Goal: Transaction & Acquisition: Purchase product/service

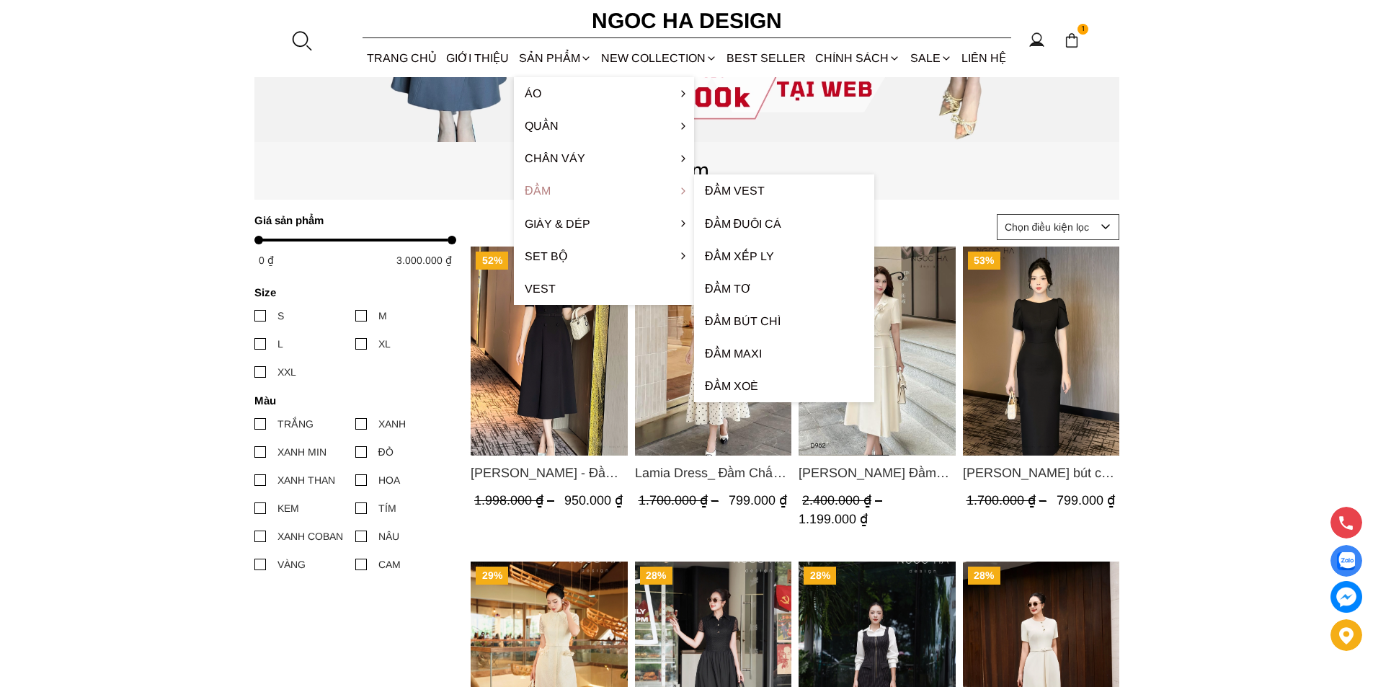
scroll to position [721, 0]
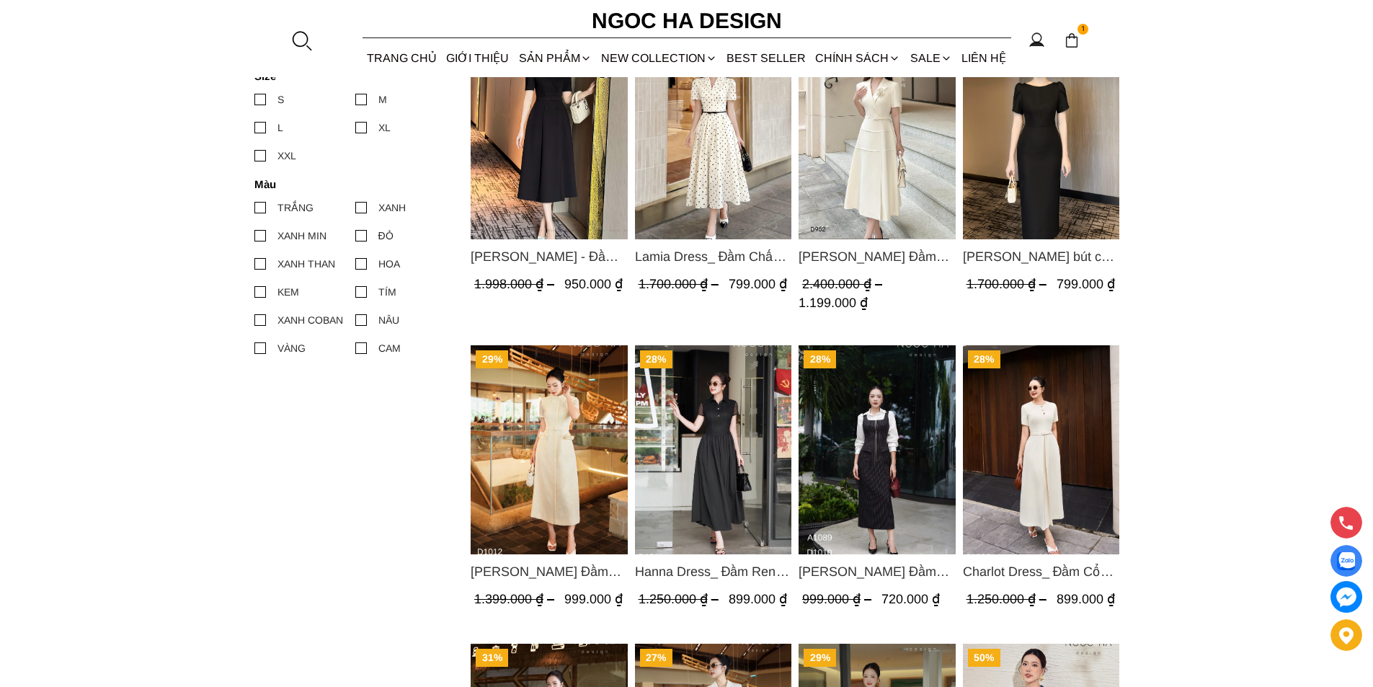
click at [576, 439] on img "Product image - Catherine Dress_ Đầm Ren Đính Hoa Túi Màu Kem D1012" at bounding box center [549, 449] width 157 height 209
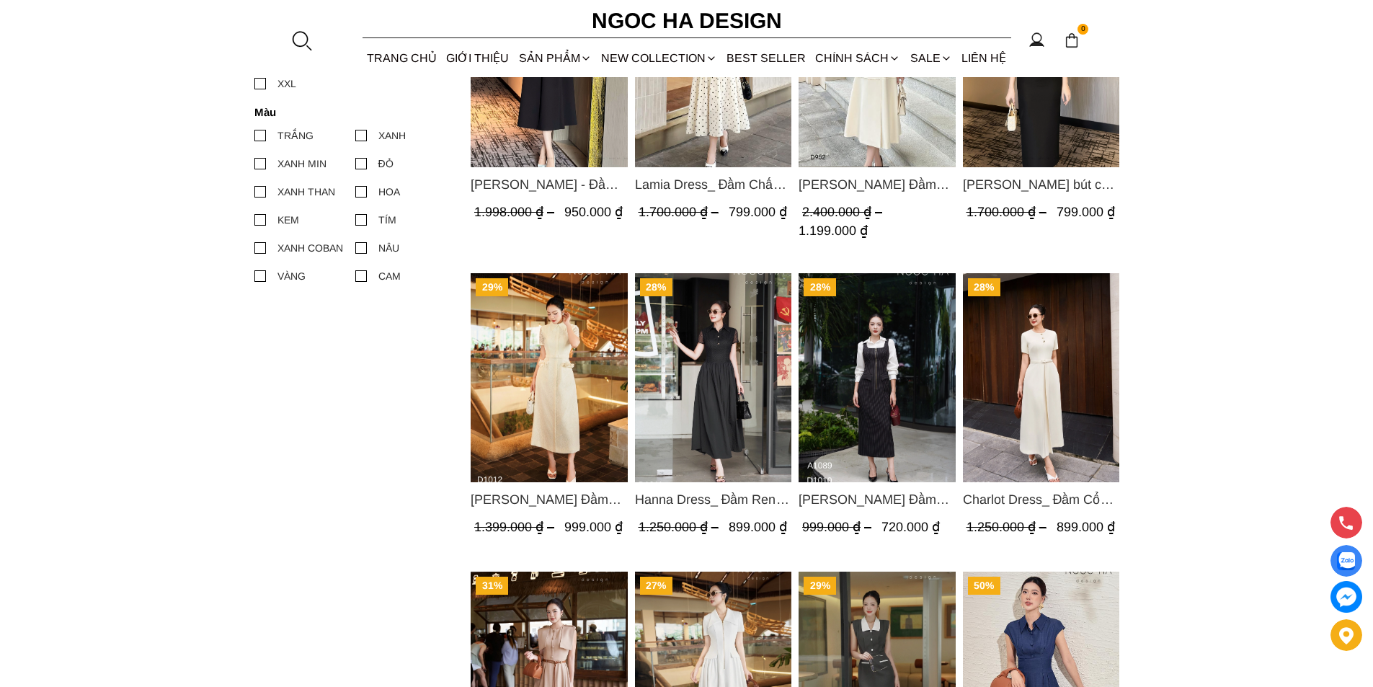
scroll to position [360, 0]
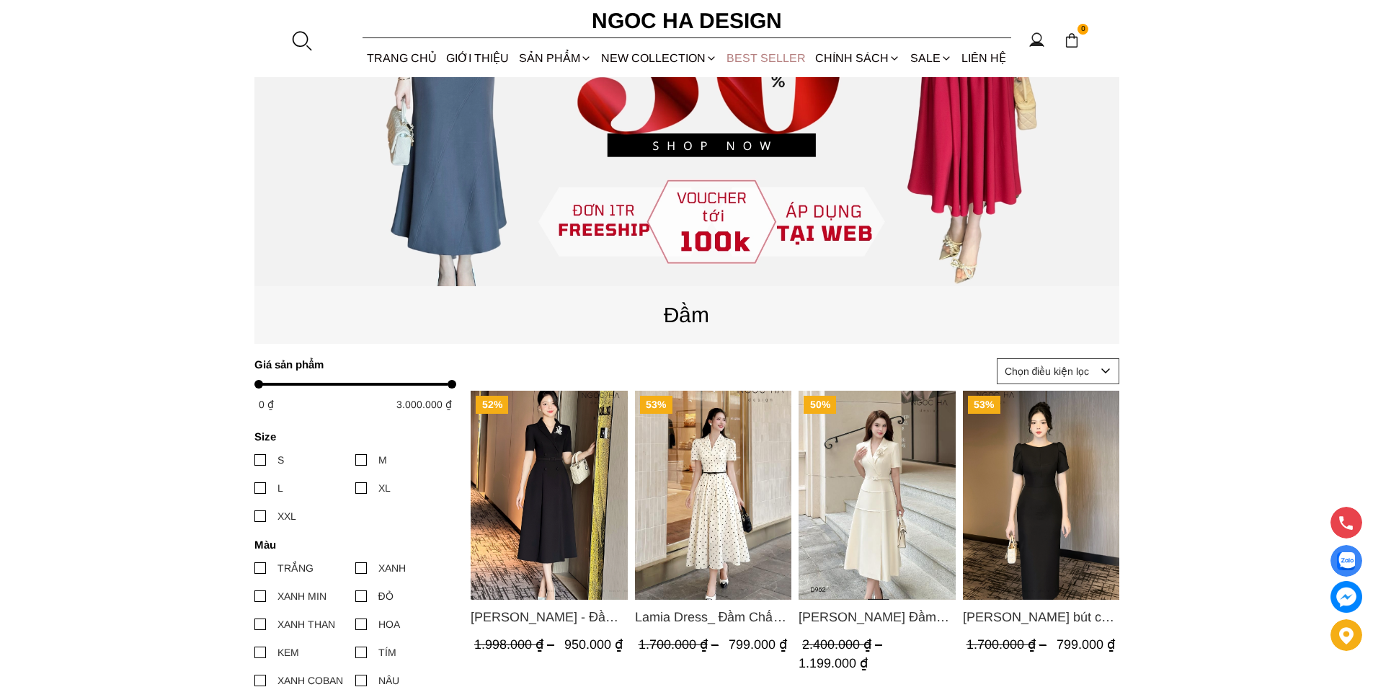
click at [731, 55] on link "BEST SELLER" at bounding box center [766, 58] width 89 height 38
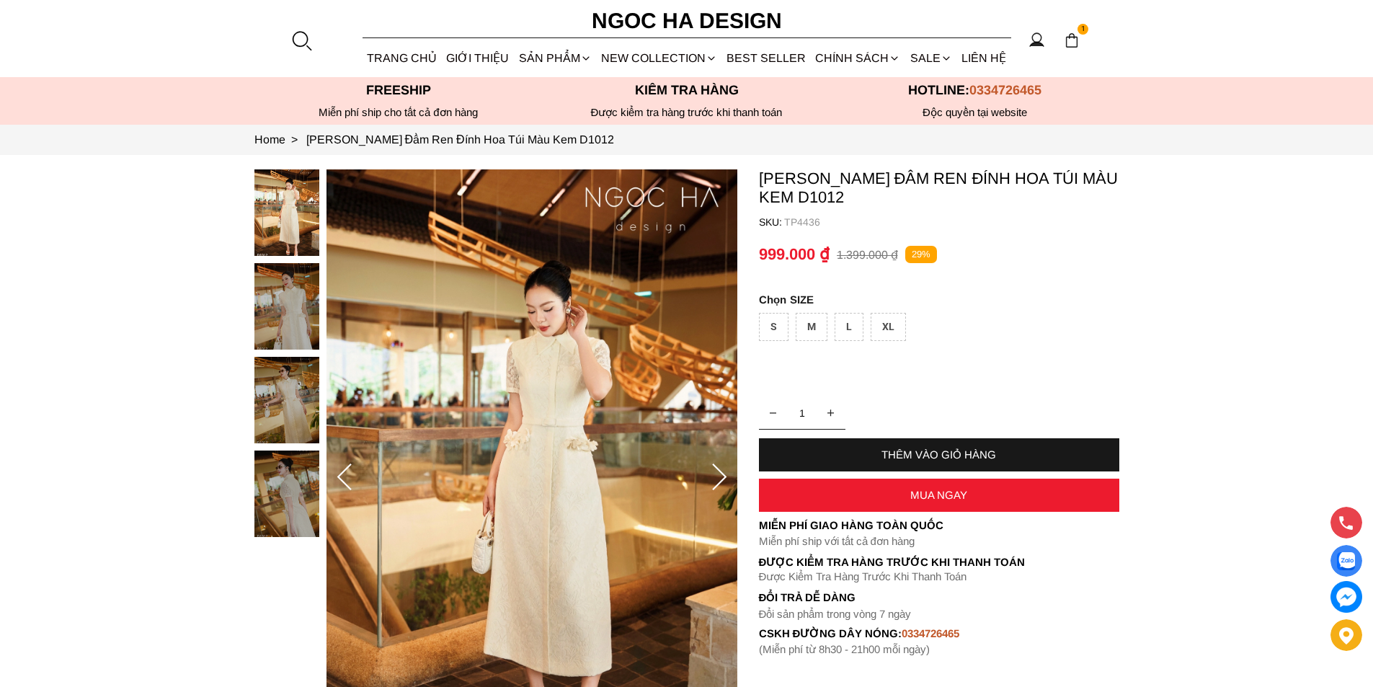
select select "Đỏ"
select select "S"
click at [1078, 45] on img at bounding box center [1072, 40] width 16 height 16
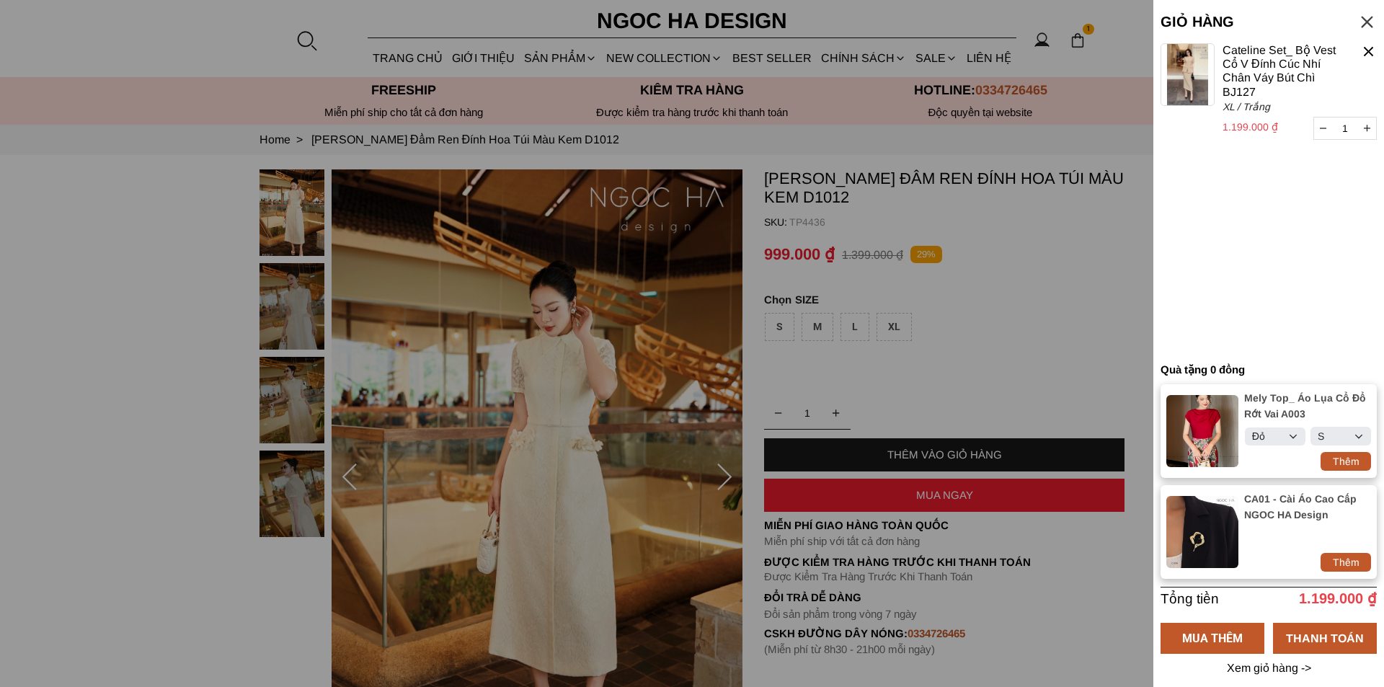
click at [1367, 48] on div at bounding box center [1368, 51] width 17 height 17
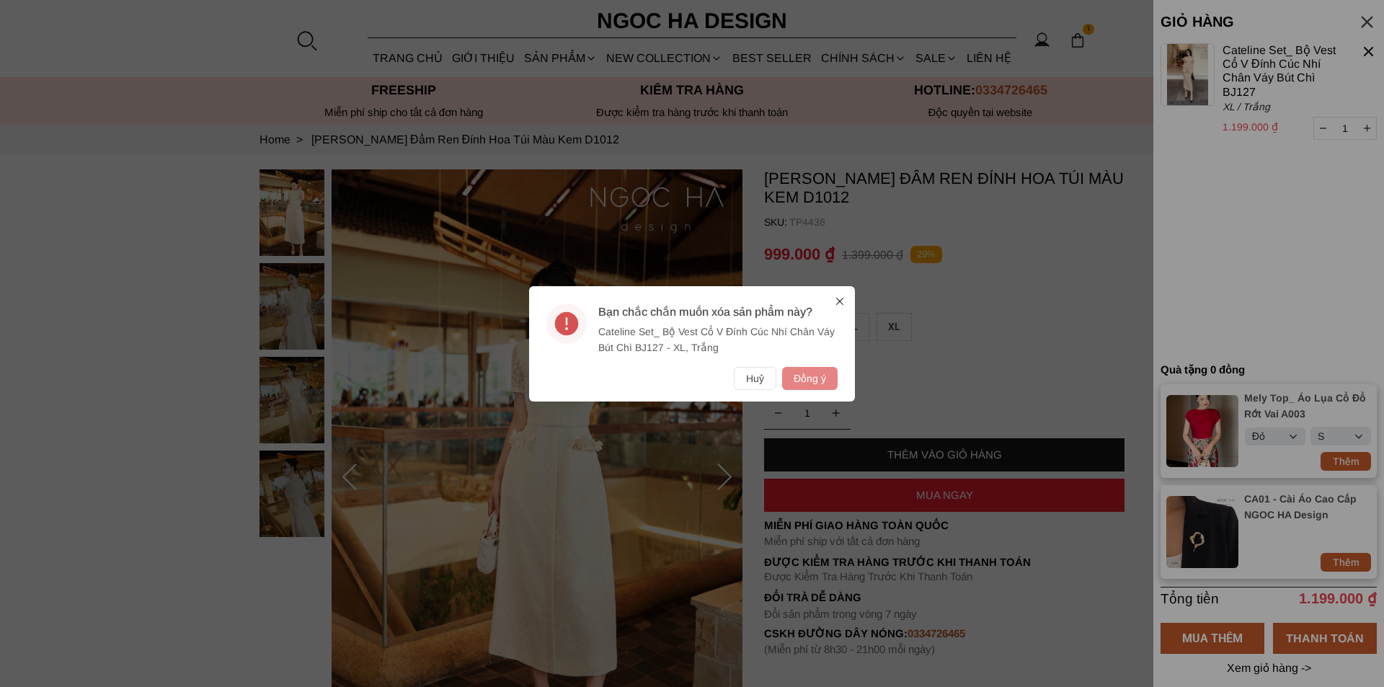
click at [819, 376] on button "Đồng ý" at bounding box center [810, 378] width 56 height 23
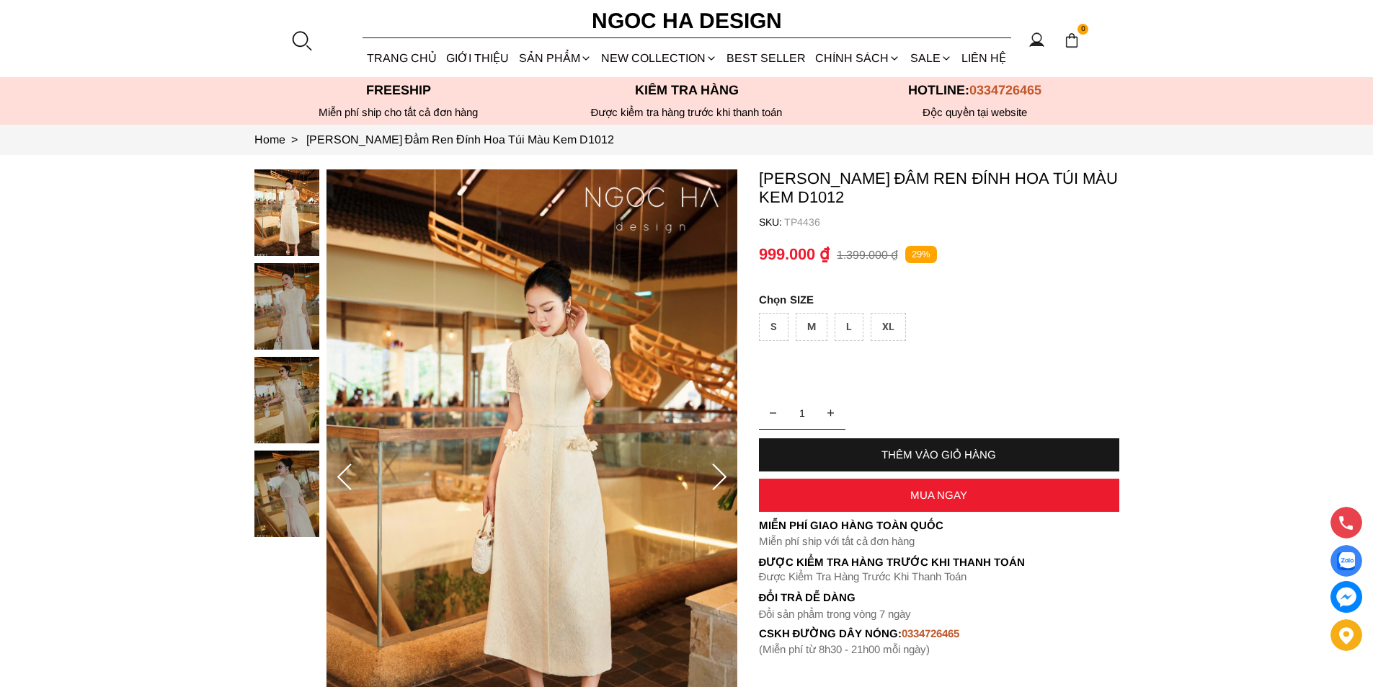
click at [897, 326] on div "XL" at bounding box center [888, 327] width 35 height 28
click at [877, 489] on div "MUA NGAY" at bounding box center [939, 495] width 360 height 12
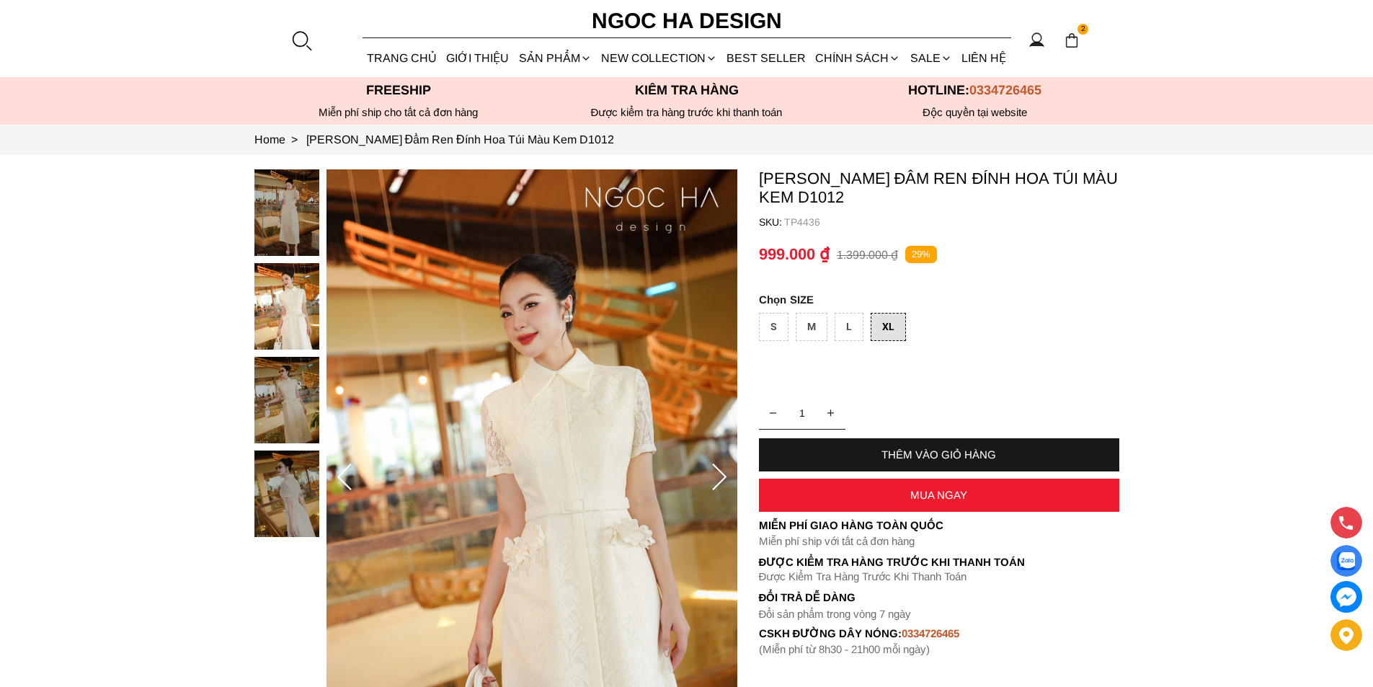
click at [1081, 37] on div "2" at bounding box center [1072, 40] width 22 height 22
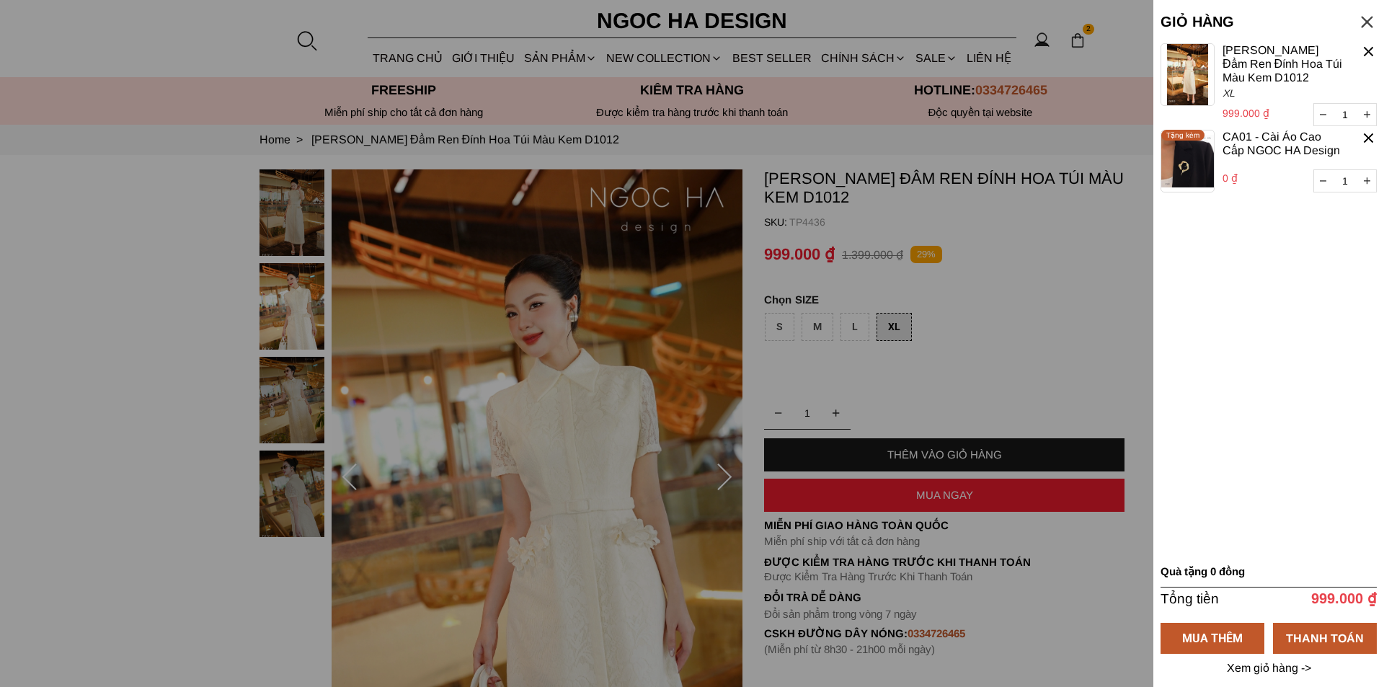
click at [1363, 47] on div at bounding box center [1368, 51] width 17 height 17
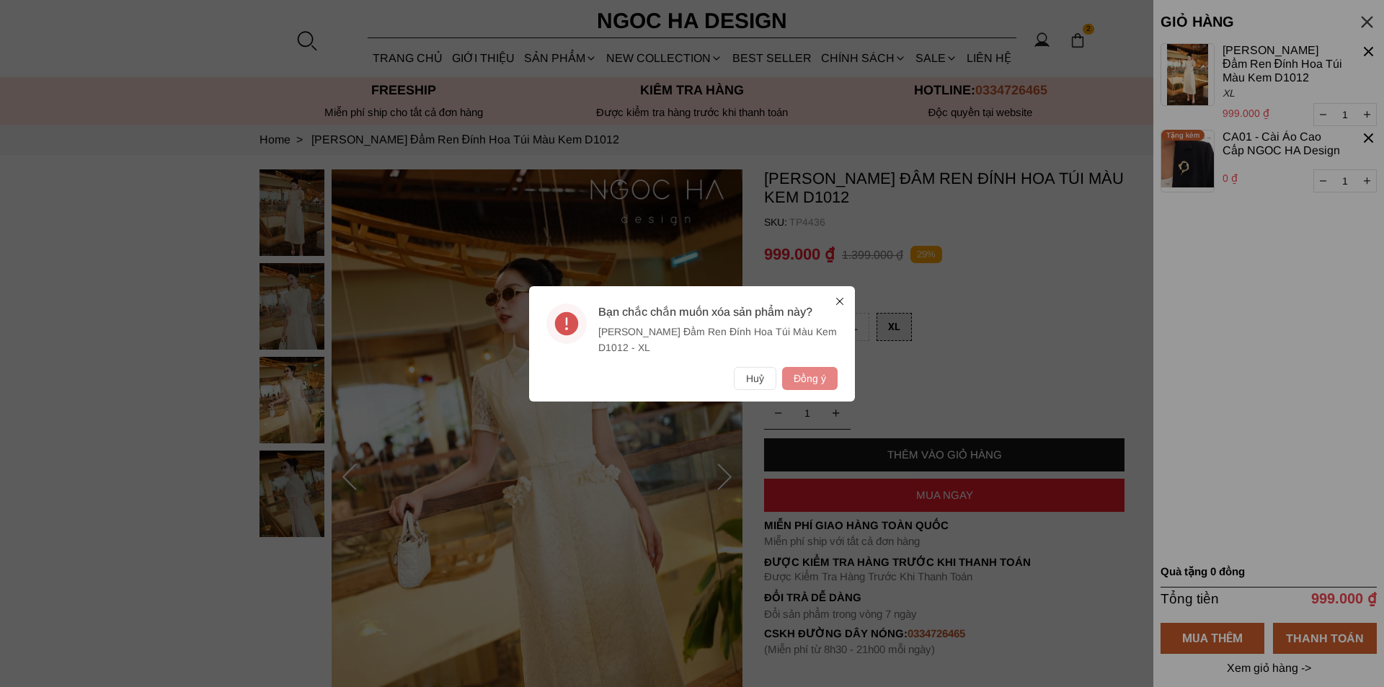
click at [820, 378] on button "Đồng ý" at bounding box center [810, 378] width 56 height 23
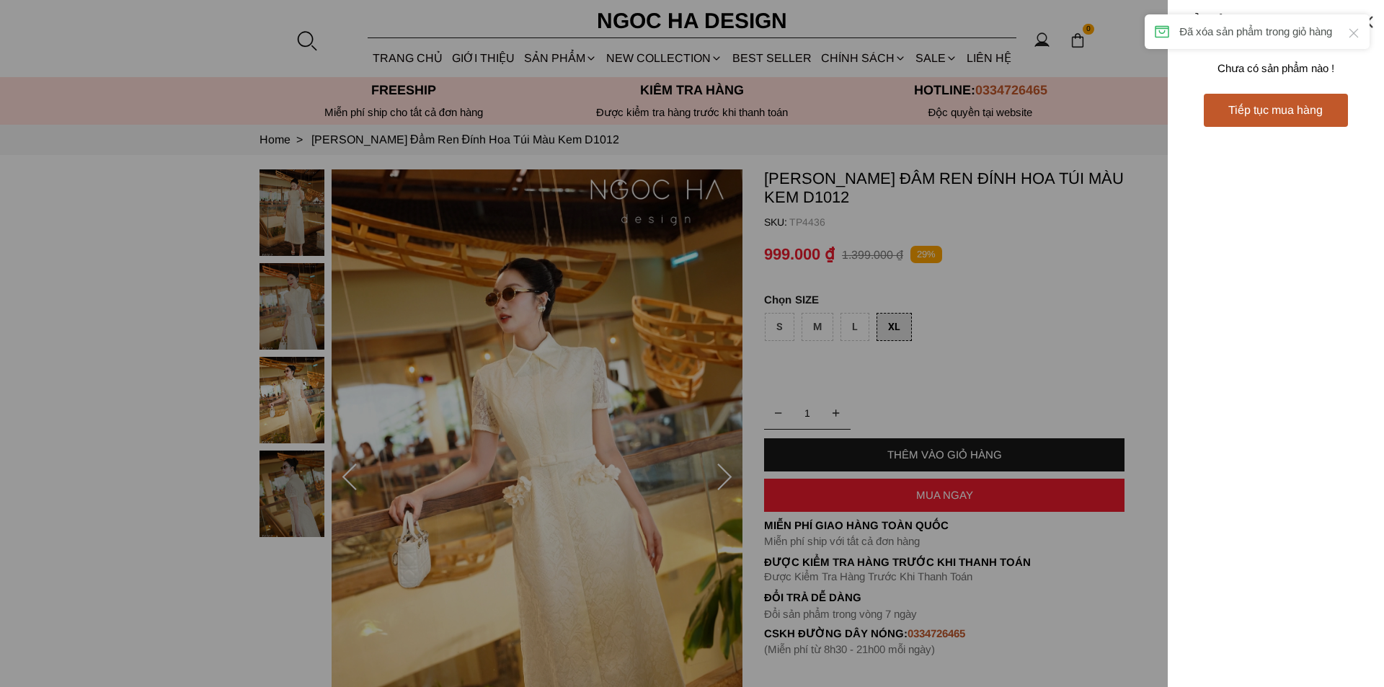
click at [1320, 250] on div "Giỏ hàng Tiếp tục mua hàng Chưa có sản phẩm nào !" at bounding box center [1276, 343] width 216 height 687
click at [1367, 22] on div at bounding box center [1366, 21] width 19 height 19
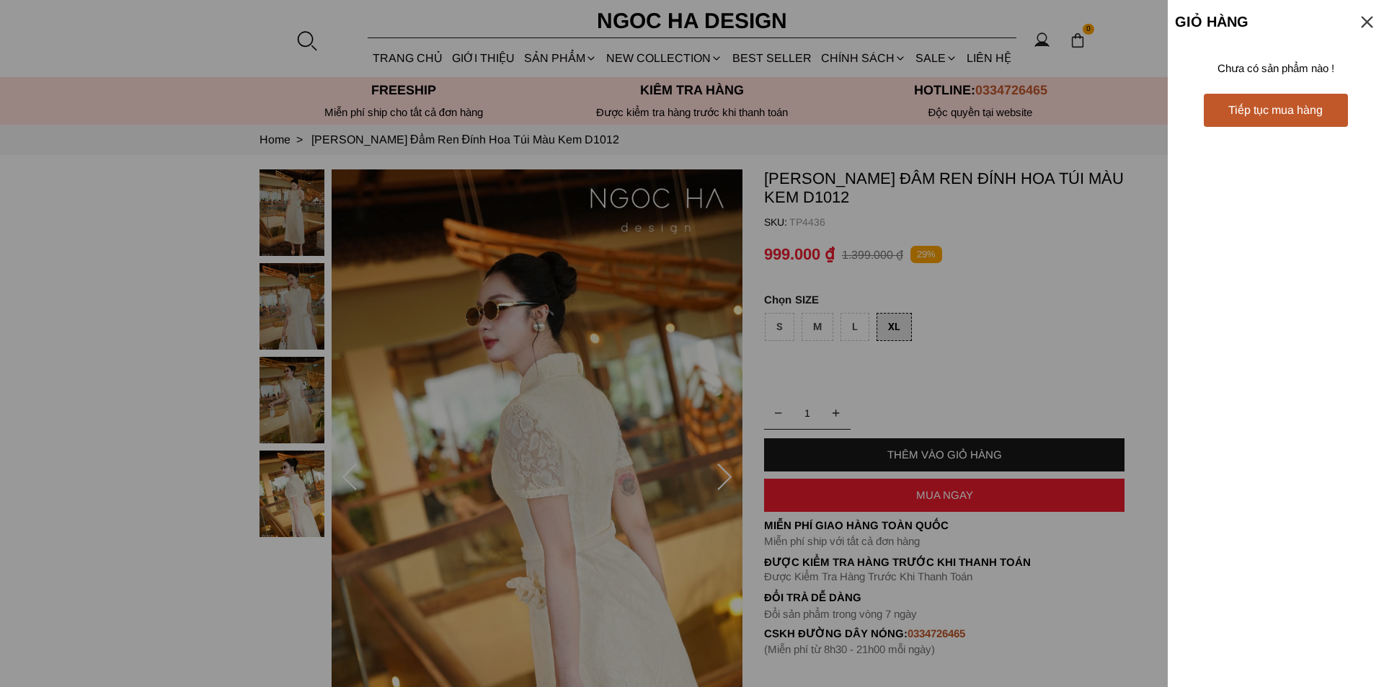
click at [1045, 321] on div at bounding box center [692, 343] width 1384 height 687
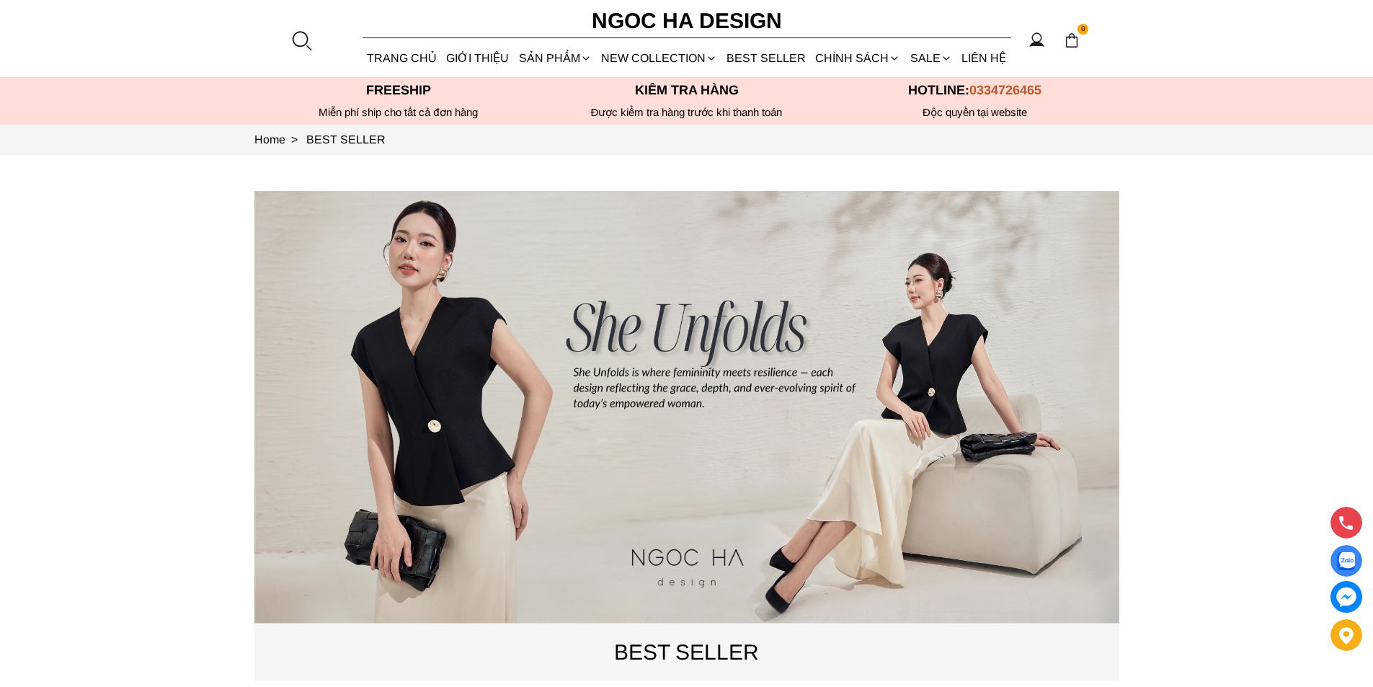
scroll to position [505, 0]
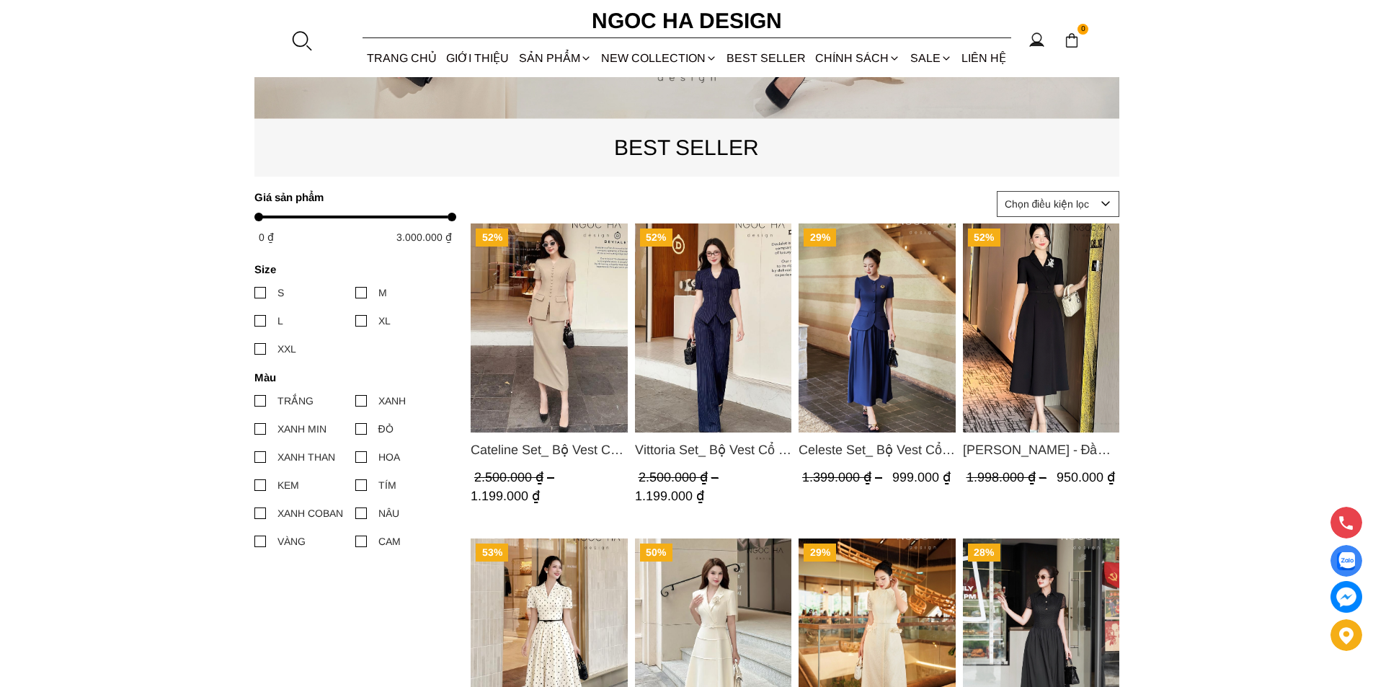
click at [699, 291] on img "Product image - Vittoria Set_ Bộ Vest Cổ V Quần Suông Kẻ Sọc BQ013" at bounding box center [712, 327] width 157 height 209
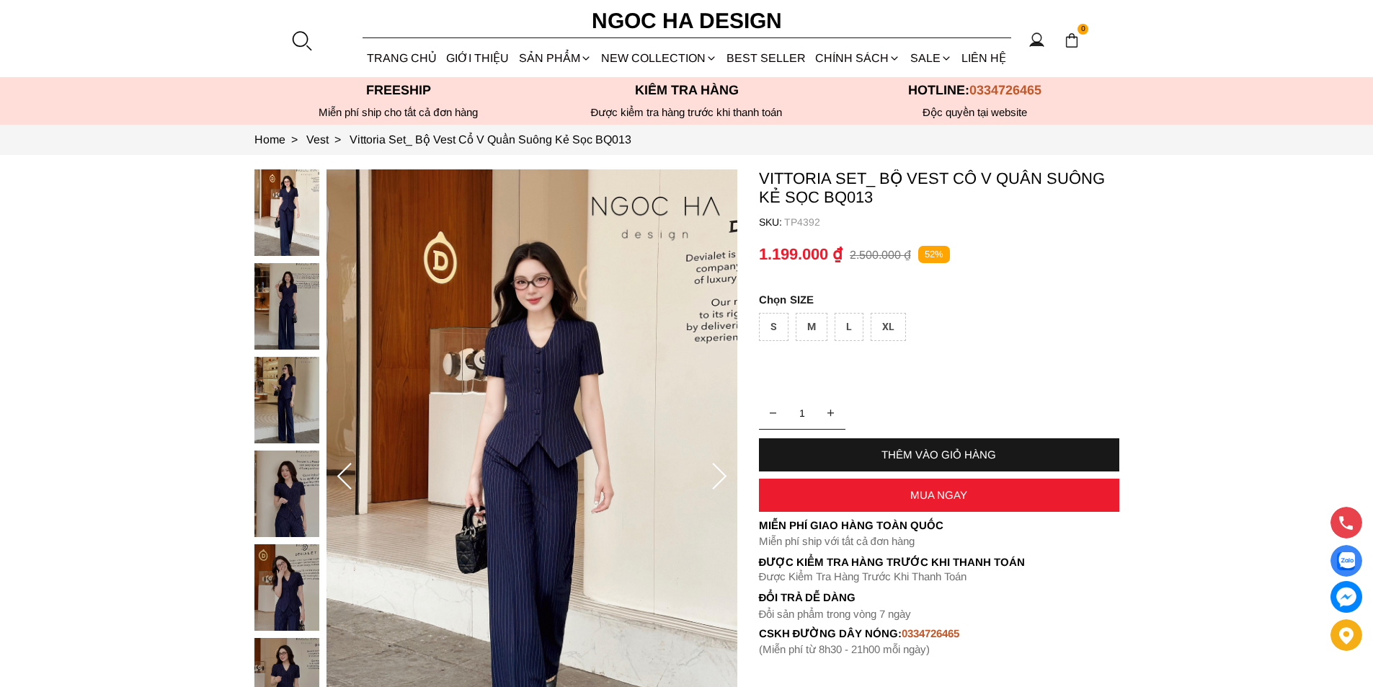
click at [882, 324] on div "XL" at bounding box center [888, 327] width 35 height 28
click at [895, 502] on div "MUA NGAY" at bounding box center [939, 495] width 360 height 33
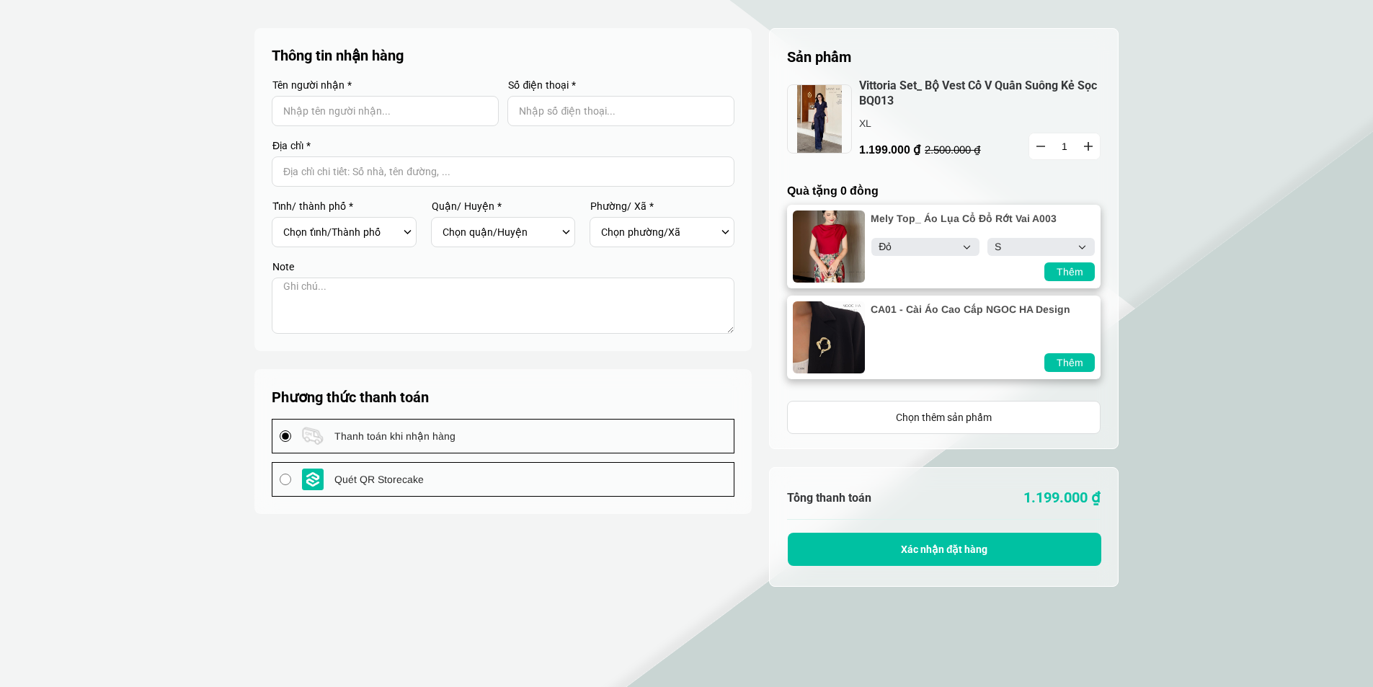
select select "Đỏ"
select select "S"
click at [964, 247] on select "Select Đỏ Trắng Đen Kem" at bounding box center [925, 247] width 107 height 18
click at [1001, 238] on select "Select S M L XL XXL" at bounding box center [1041, 247] width 107 height 18
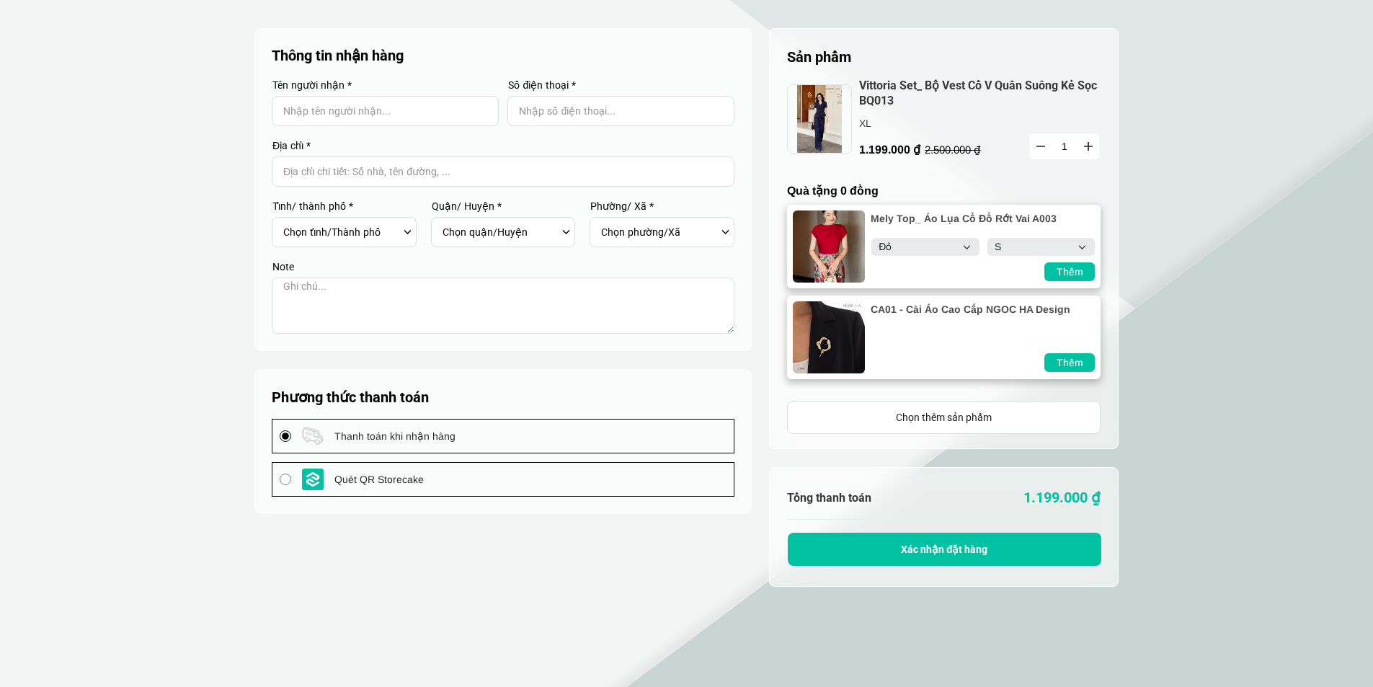
click at [1004, 240] on select "Select S M L XL XXL" at bounding box center [1041, 247] width 107 height 18
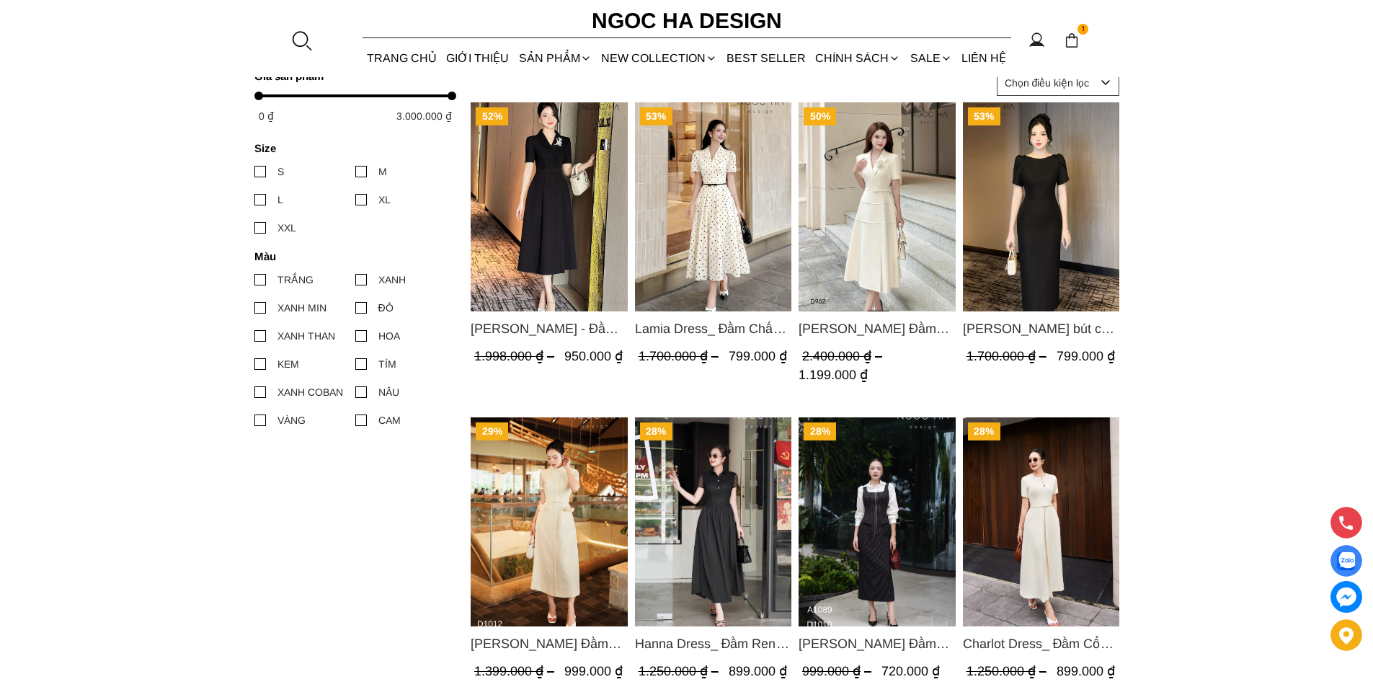
scroll to position [577, 0]
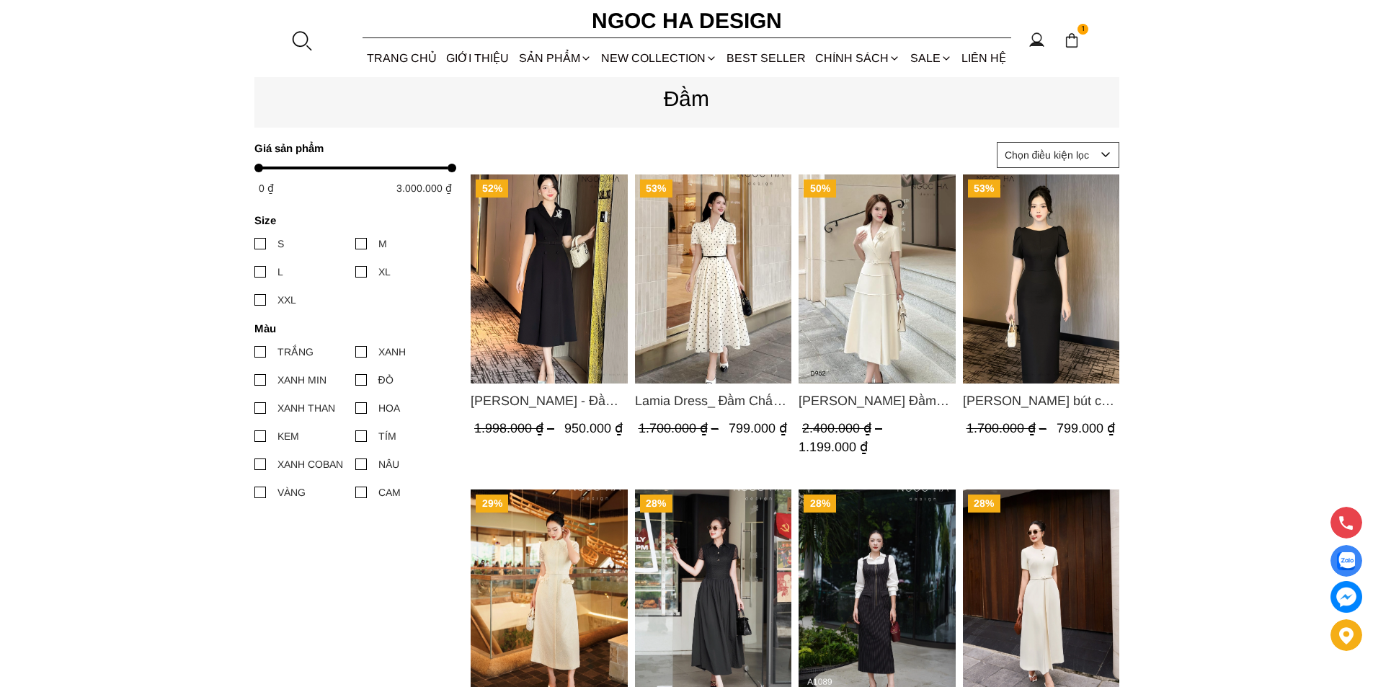
click at [877, 209] on img "Product image - Louisa Dress_ Đầm Cổ Vest Cài Hoa Tùng May Gân Nổi Kèm Đai Màu …" at bounding box center [877, 278] width 157 height 209
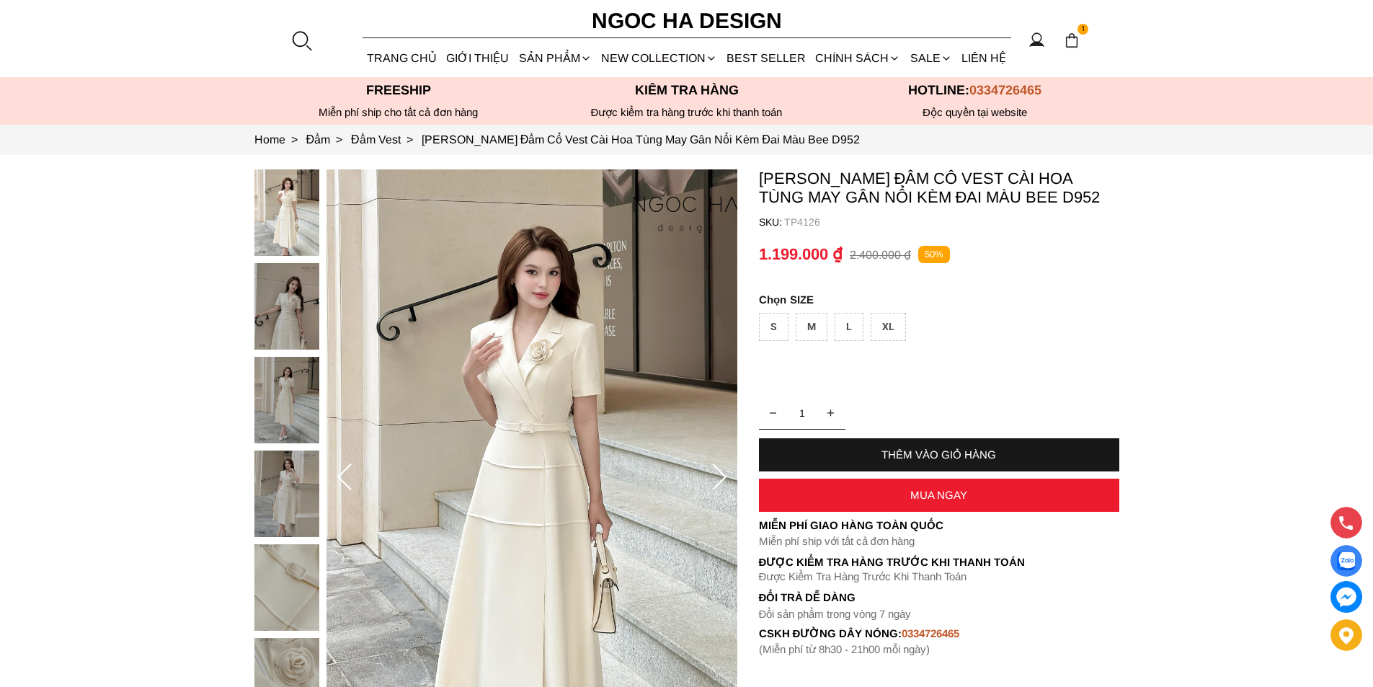
select select "Đỏ"
select select "S"
click at [1074, 41] on img at bounding box center [1072, 40] width 16 height 16
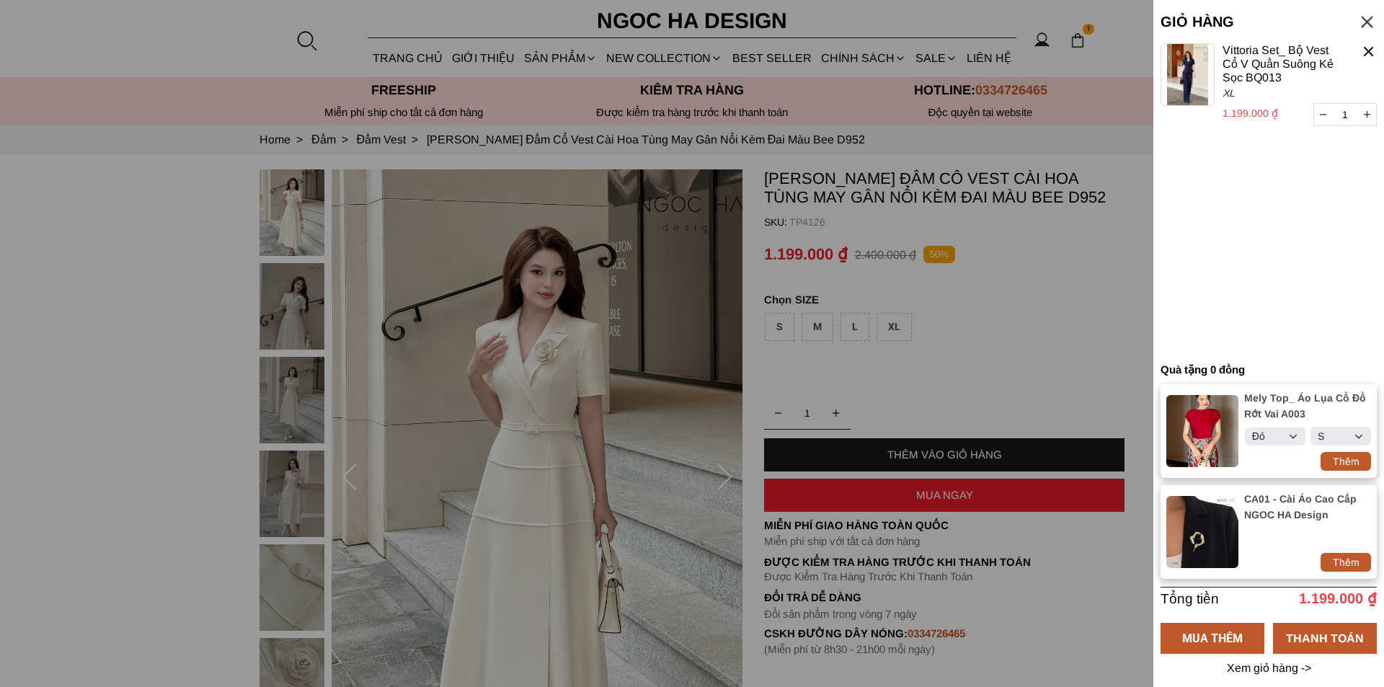
click at [1367, 50] on div at bounding box center [1368, 51] width 17 height 17
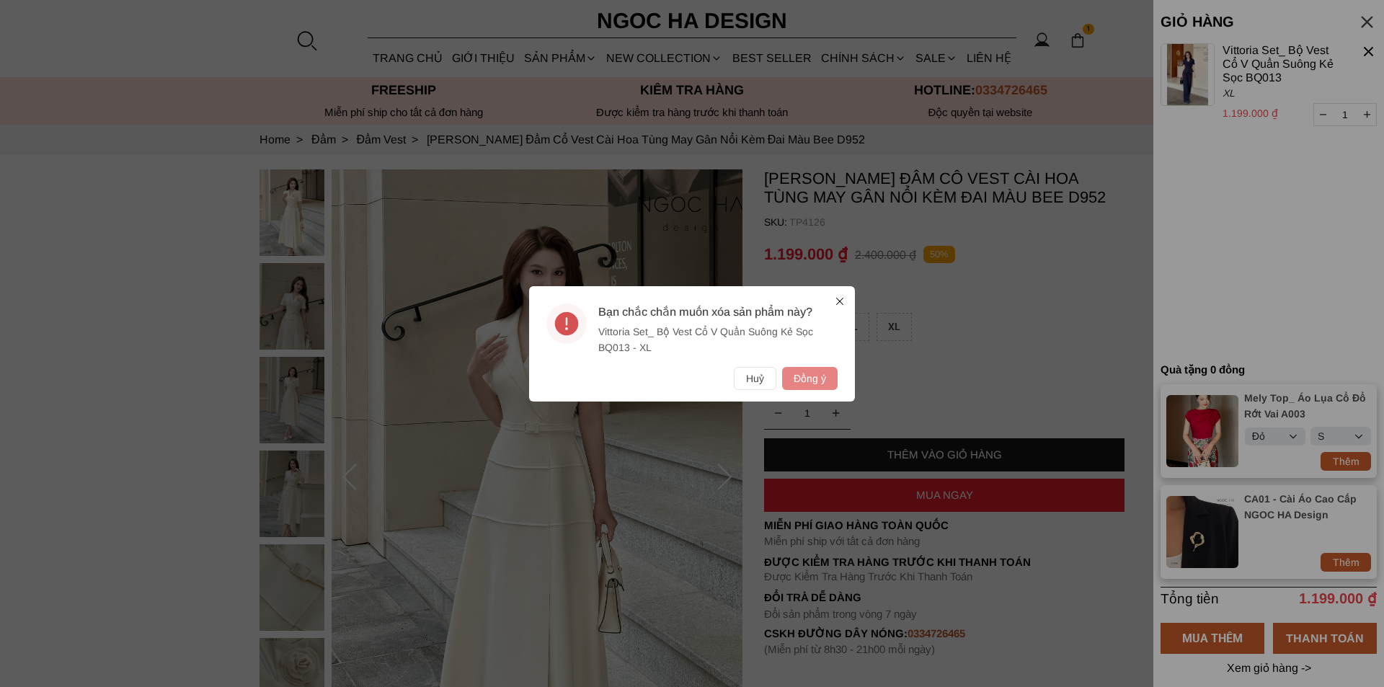
click at [827, 378] on button "Đồng ý" at bounding box center [810, 378] width 56 height 23
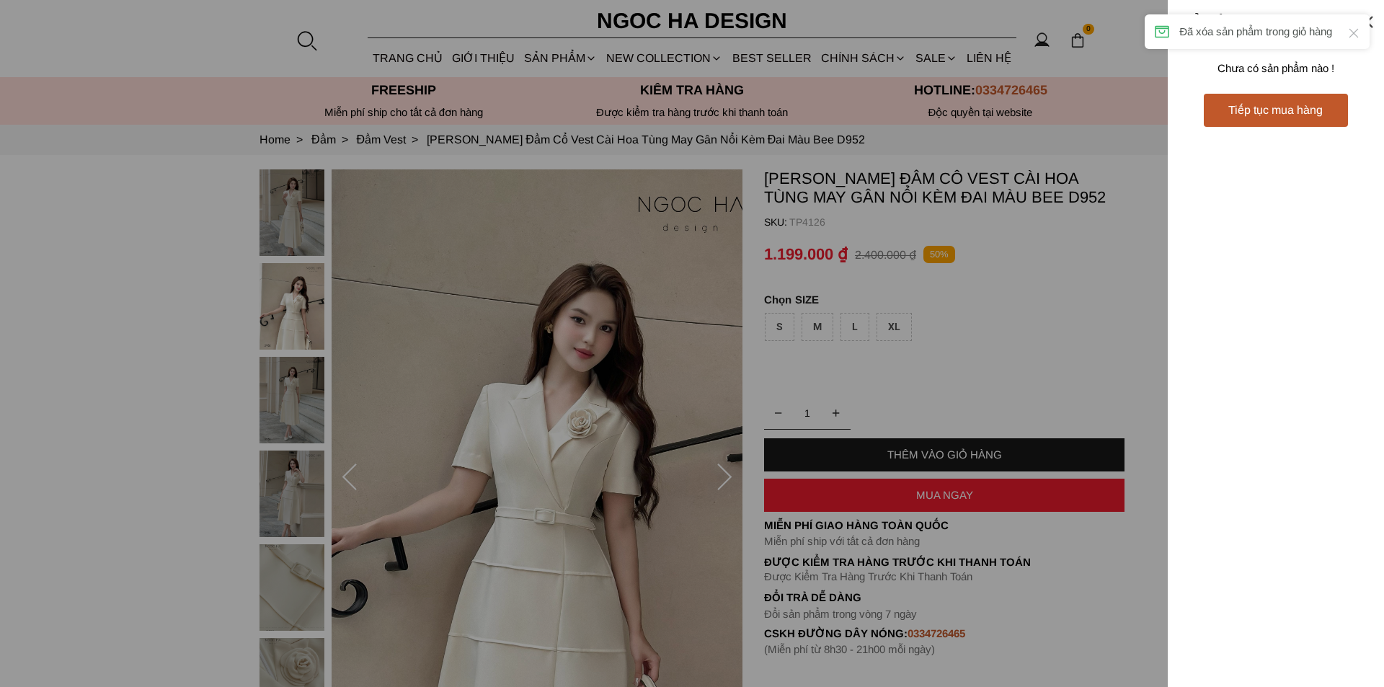
click at [1091, 303] on div at bounding box center [692, 343] width 1384 height 687
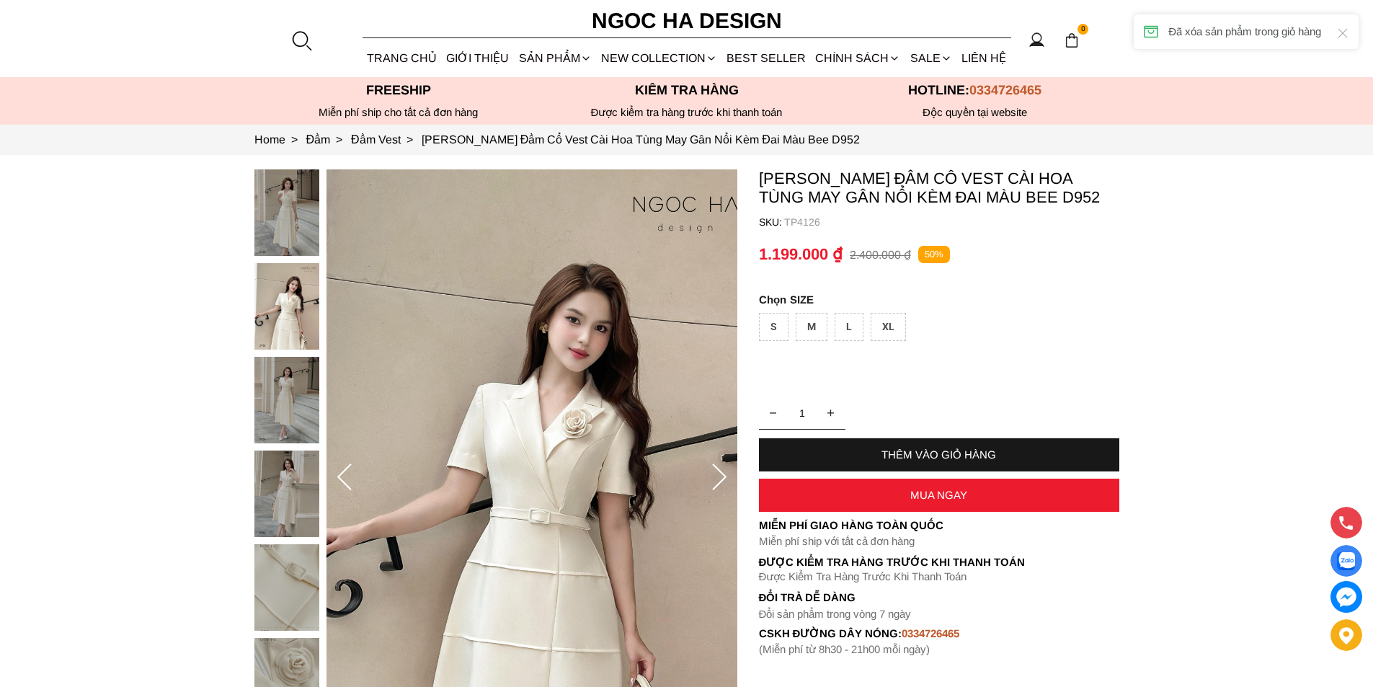
click at [902, 492] on div "MUA NGAY" at bounding box center [939, 495] width 360 height 12
click at [884, 321] on div "XL" at bounding box center [888, 327] width 35 height 28
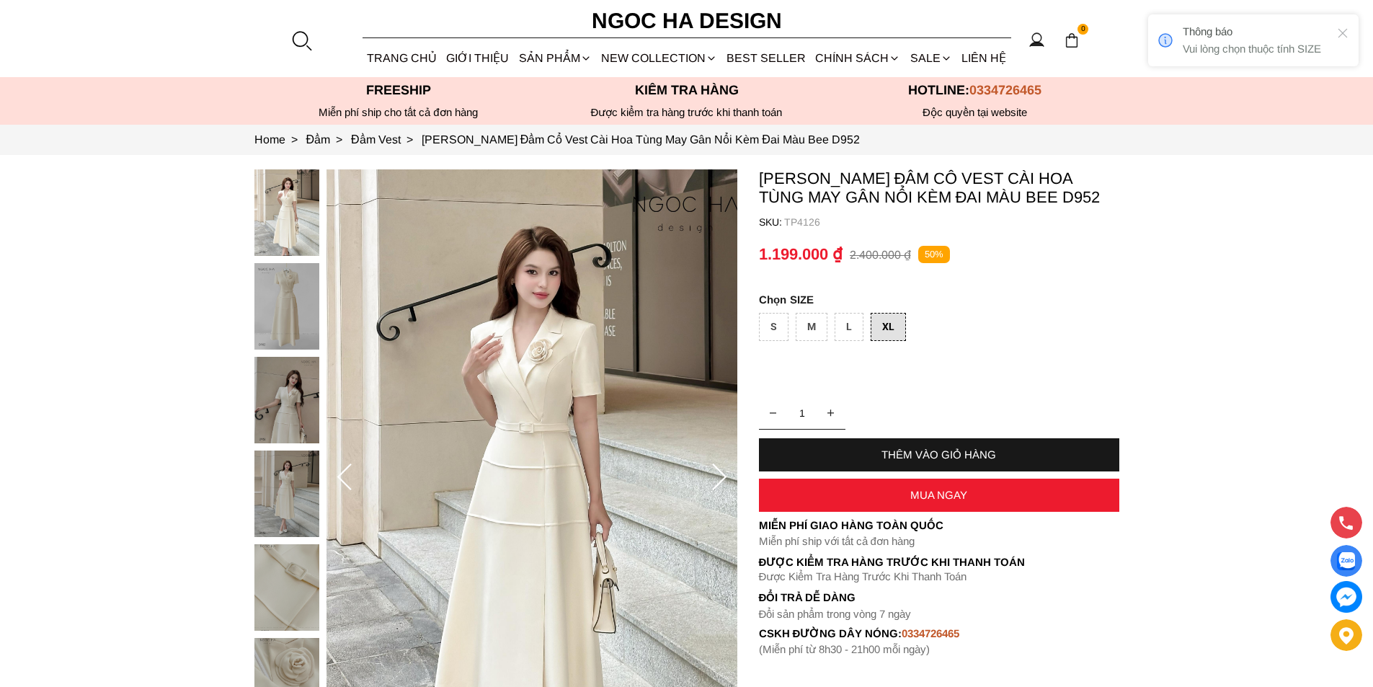
click at [901, 501] on div "MUA NGAY" at bounding box center [939, 495] width 360 height 12
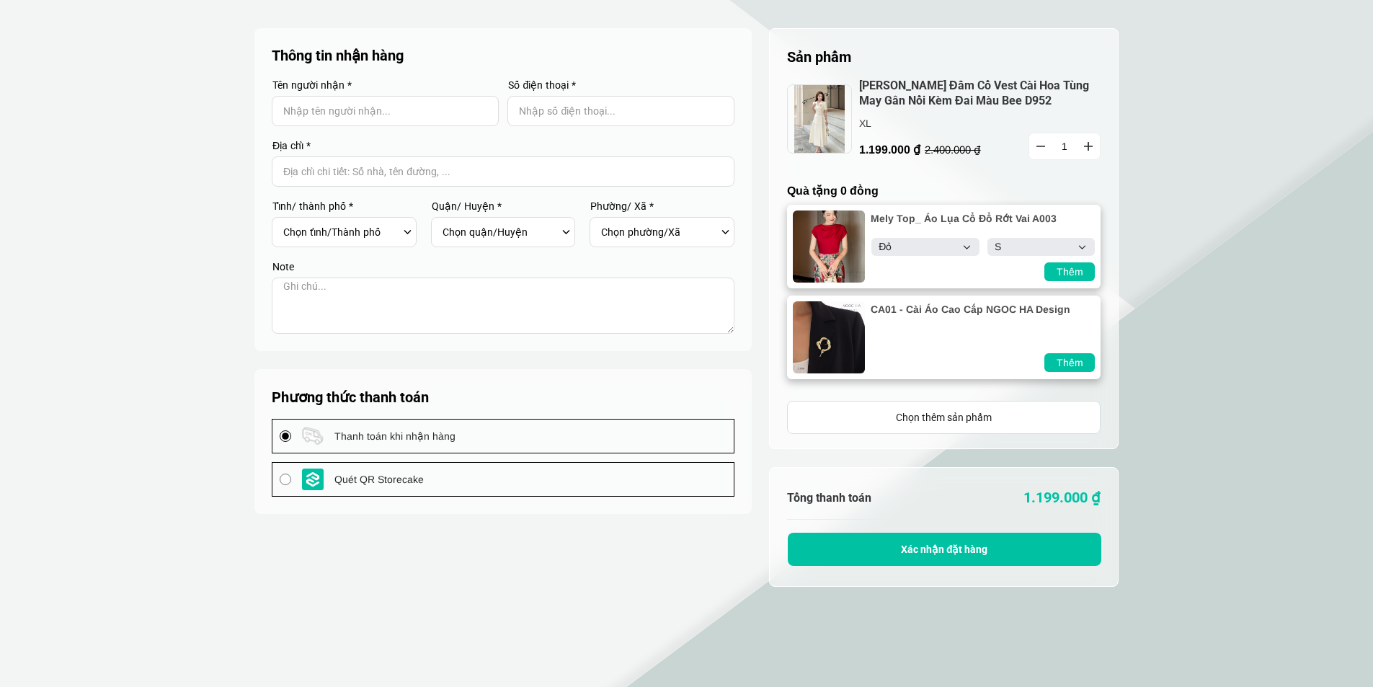
select select "Đỏ"
select select "S"
click at [949, 248] on select "Select Đỏ Trắng Đen Kem" at bounding box center [925, 247] width 107 height 18
click at [1006, 248] on select "Select S M L XL XXL" at bounding box center [1041, 247] width 107 height 18
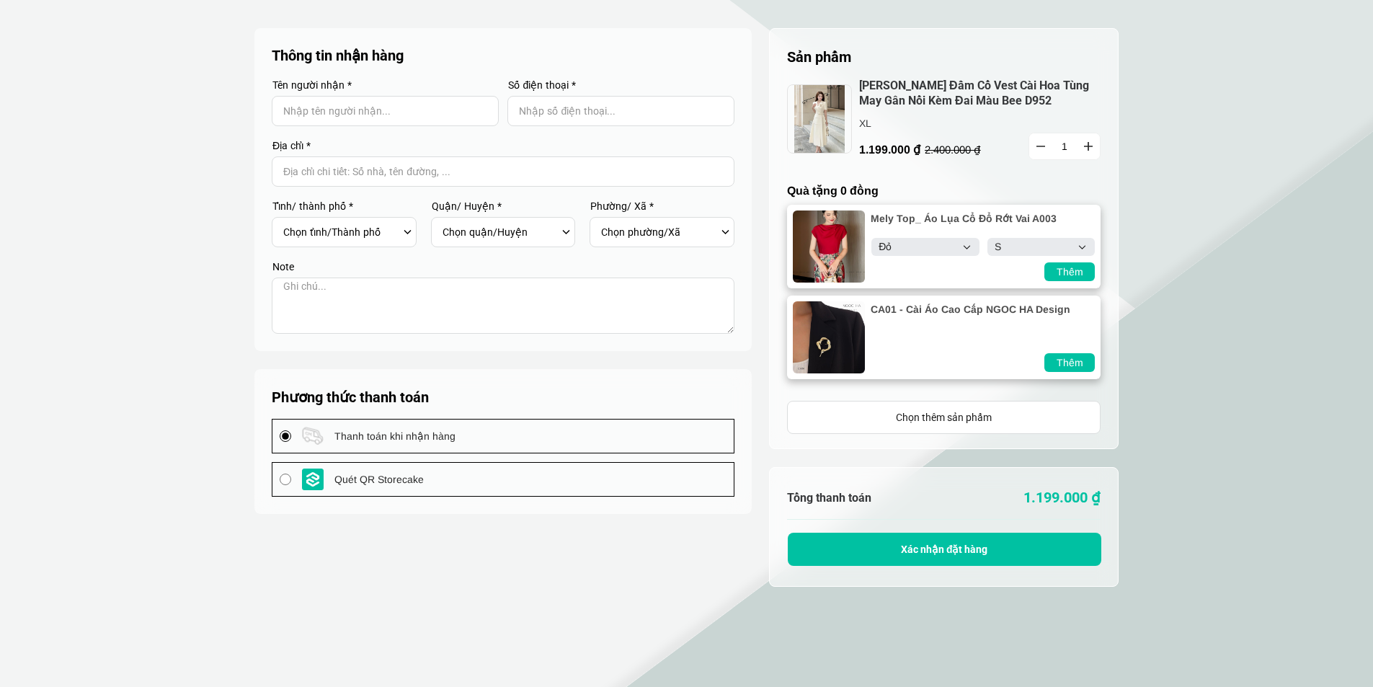
click at [1006, 248] on select "Select S M L XL XXL" at bounding box center [1041, 247] width 107 height 18
click at [945, 244] on select "Select Đỏ Trắng Đen Kem" at bounding box center [925, 247] width 107 height 18
click at [1043, 249] on select "Select S M L XL XXL" at bounding box center [1041, 247] width 107 height 18
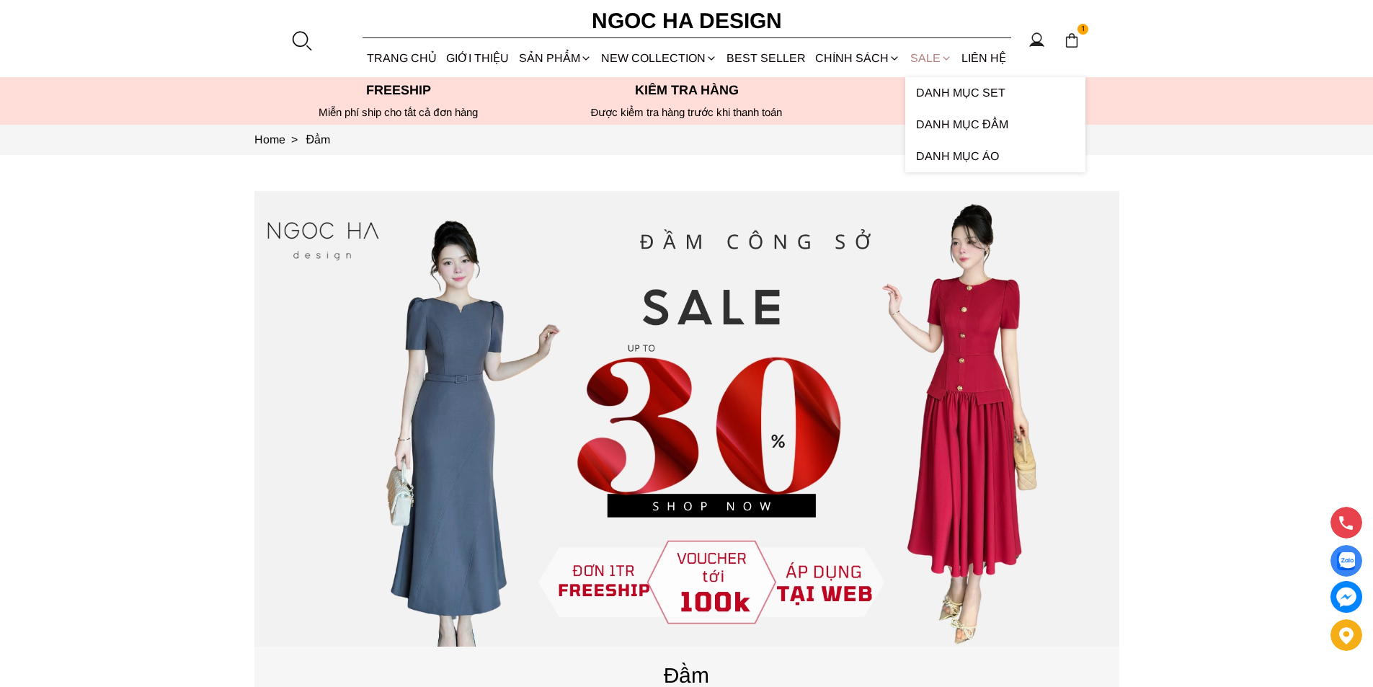
click at [924, 52] on link "SALE" at bounding box center [930, 58] width 51 height 38
click at [912, 52] on link "SALE" at bounding box center [930, 58] width 51 height 38
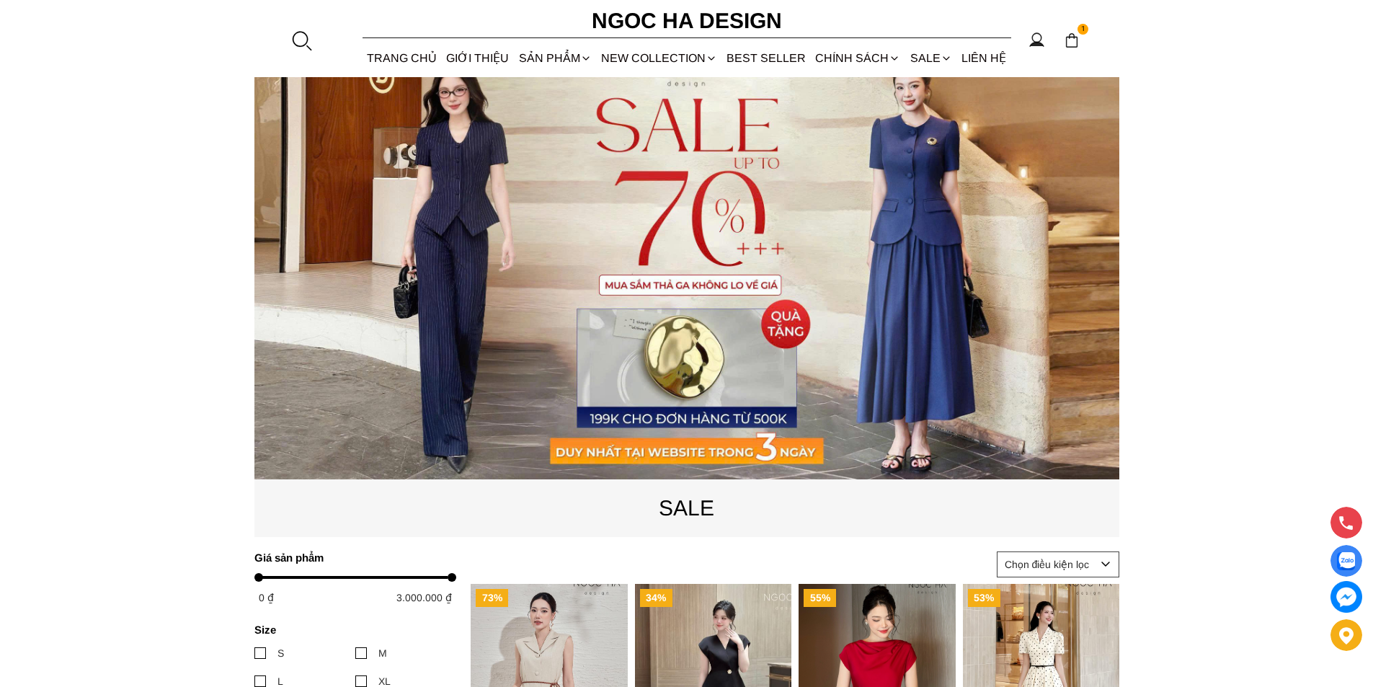
scroll to position [649, 0]
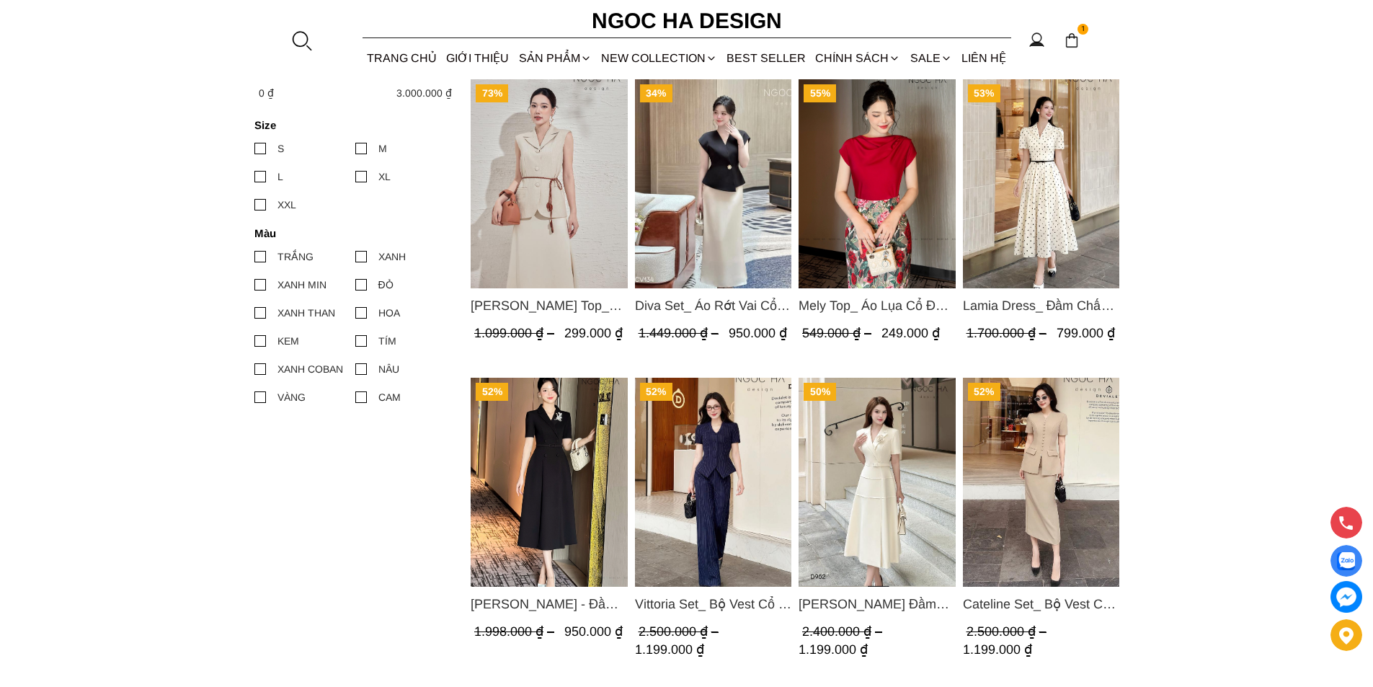
click at [919, 477] on img "Product image - Louisa Dress_ Đầm Cổ Vest Cài Hoa Tùng May Gân Nổi Kèm Đai Màu …" at bounding box center [877, 482] width 157 height 209
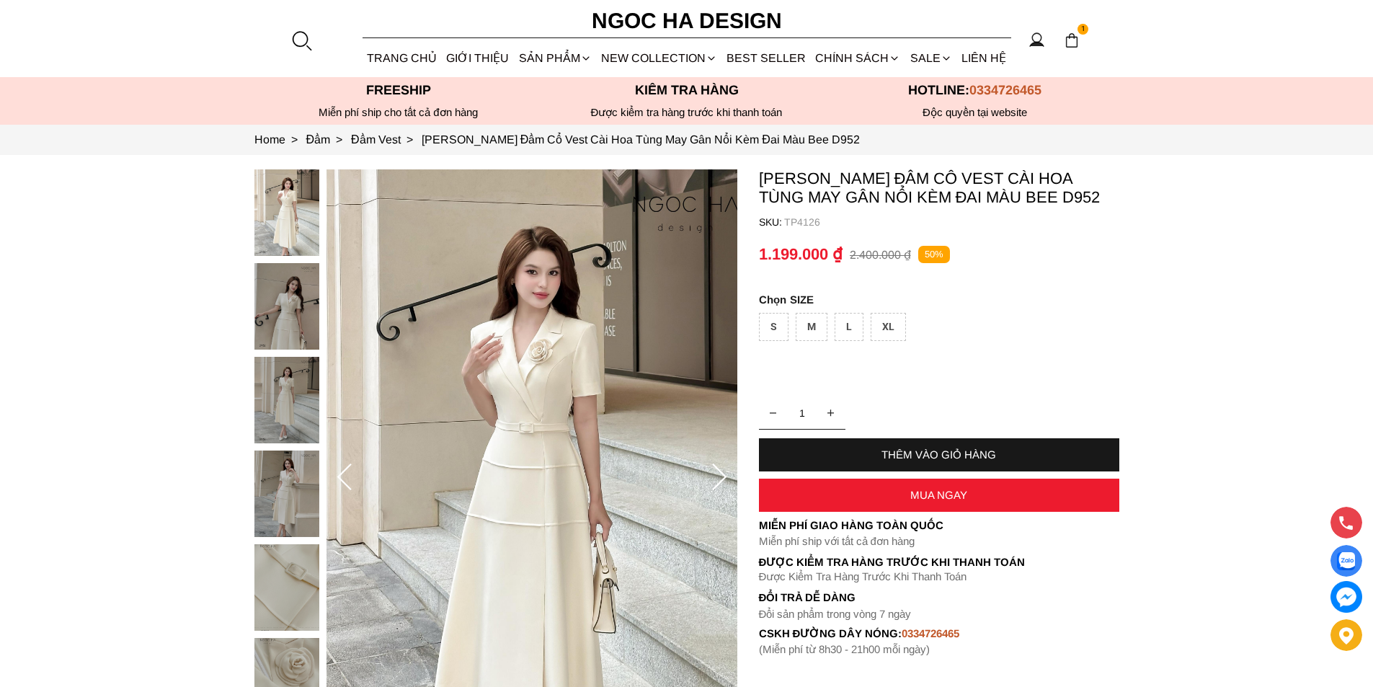
click at [854, 333] on div "L" at bounding box center [849, 327] width 29 height 28
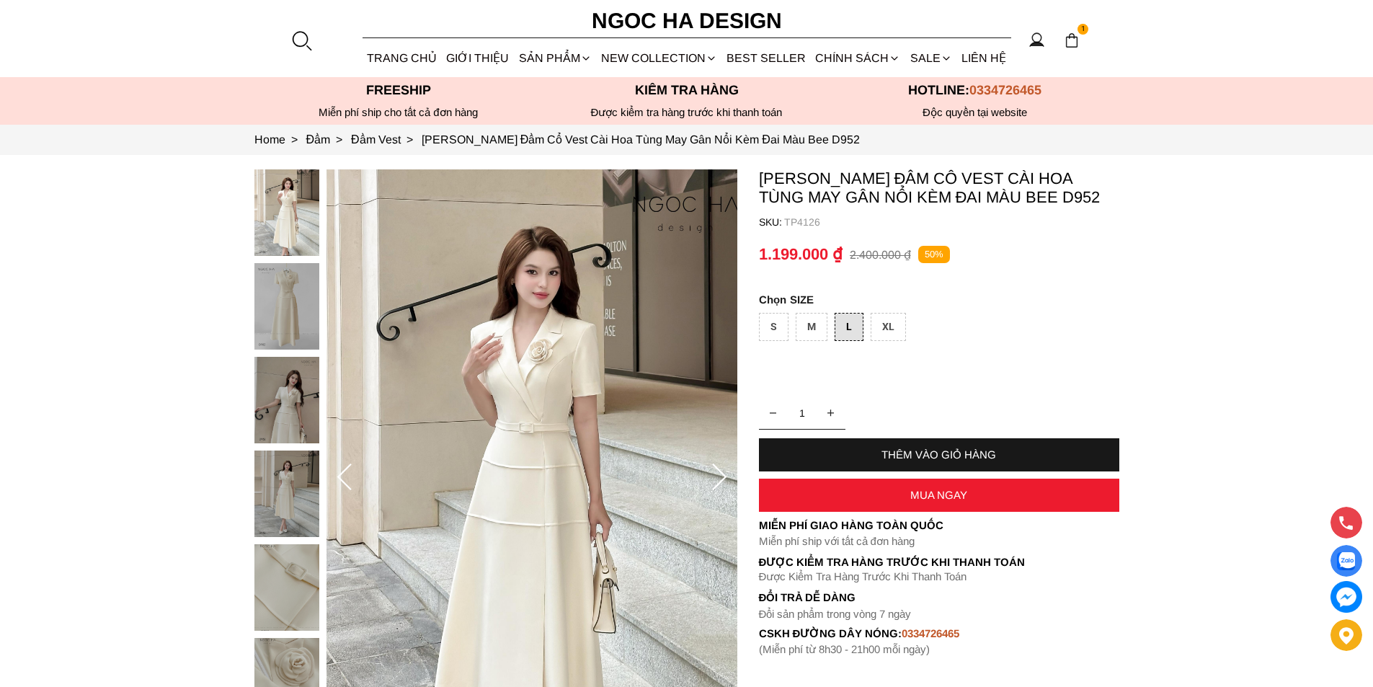
click at [907, 492] on div "MUA NGAY" at bounding box center [939, 495] width 360 height 12
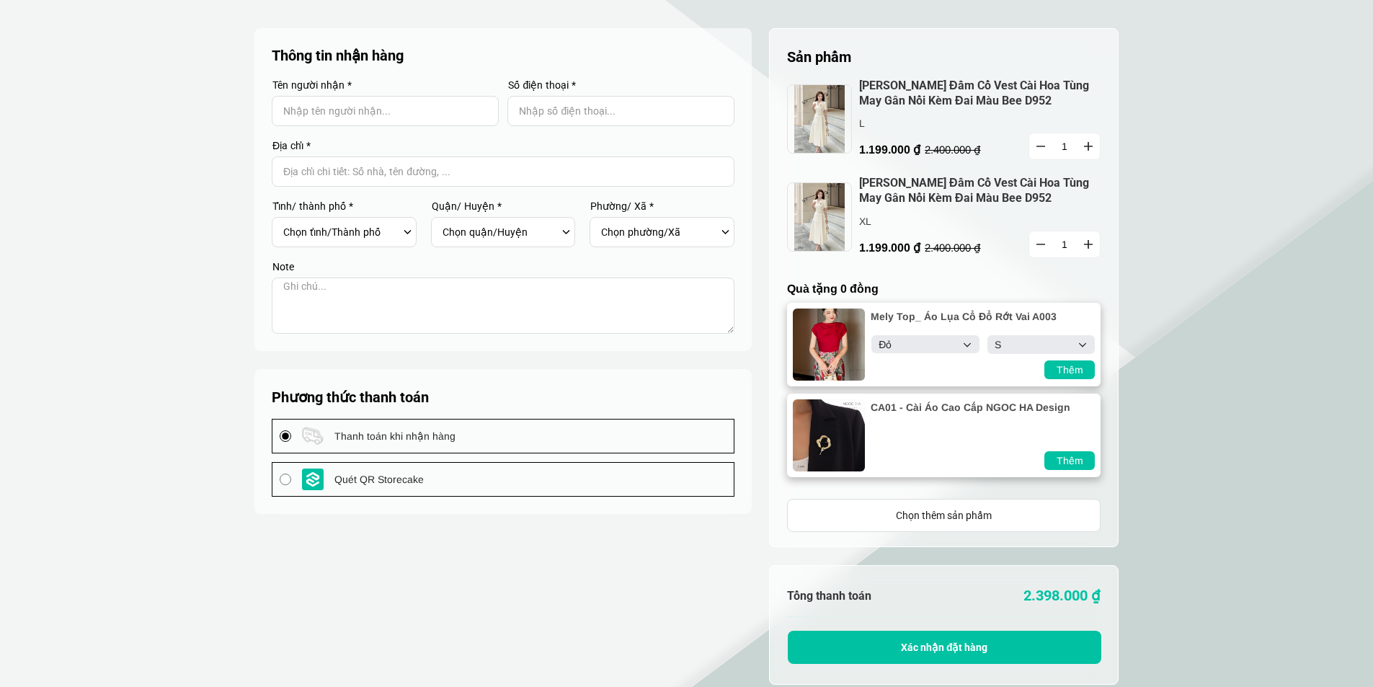
select select "Đỏ"
select select "S"
